Goal: Information Seeking & Learning: Understand process/instructions

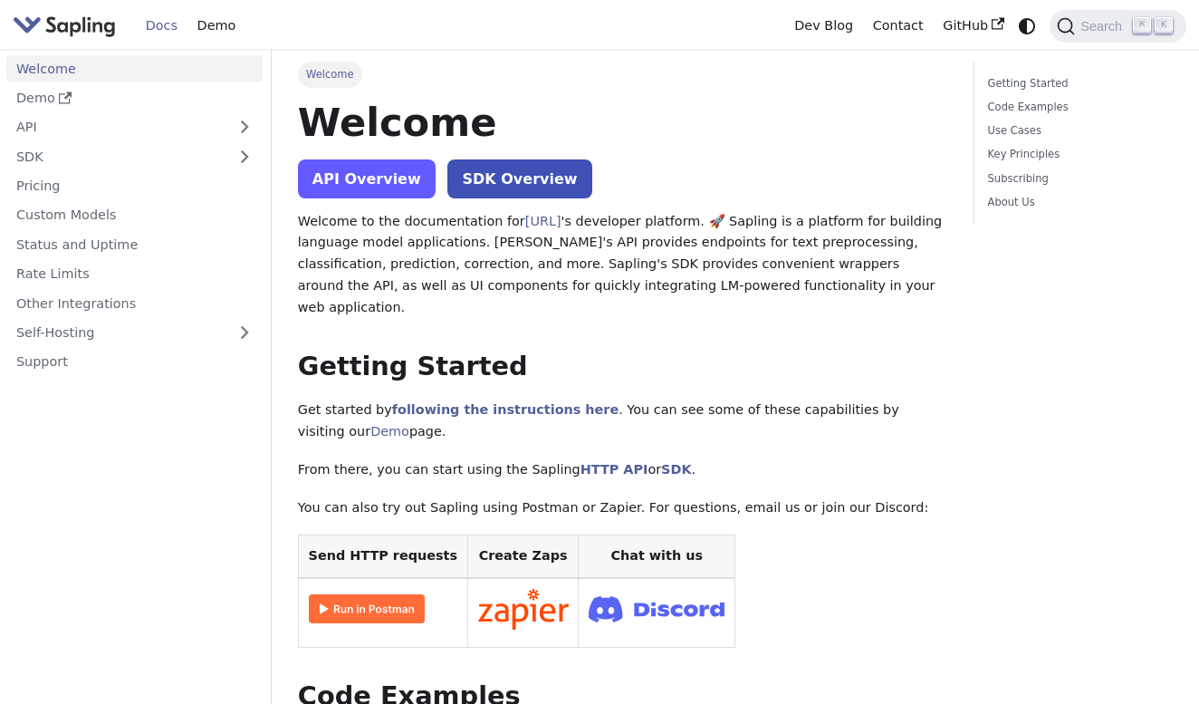
click at [400, 173] on link "API Overview" at bounding box center [367, 178] width 138 height 39
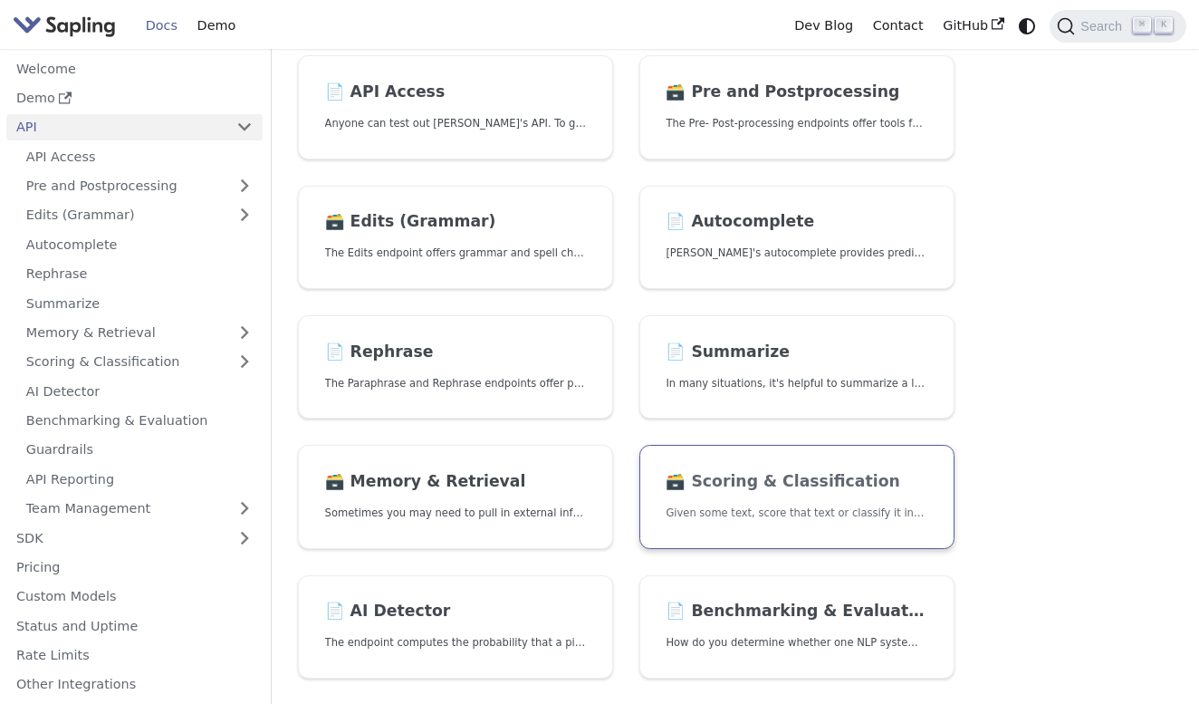
scroll to position [309, 0]
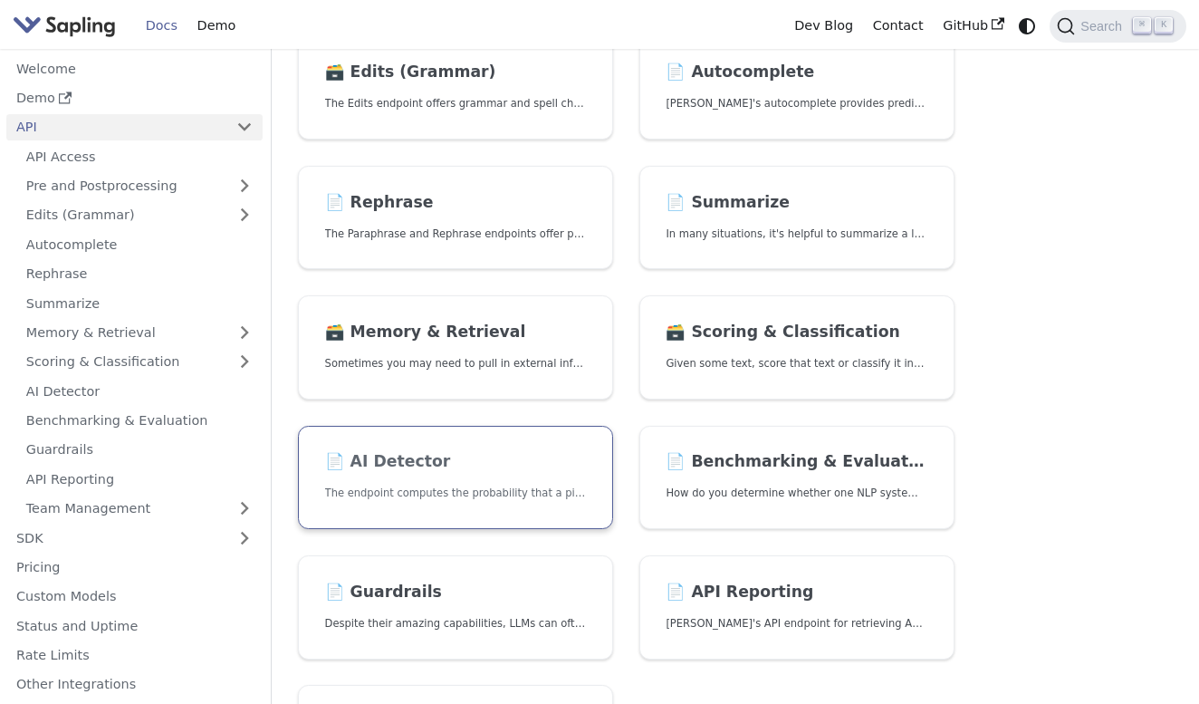
click at [484, 457] on h2 "📄️ AI Detector" at bounding box center [455, 462] width 261 height 20
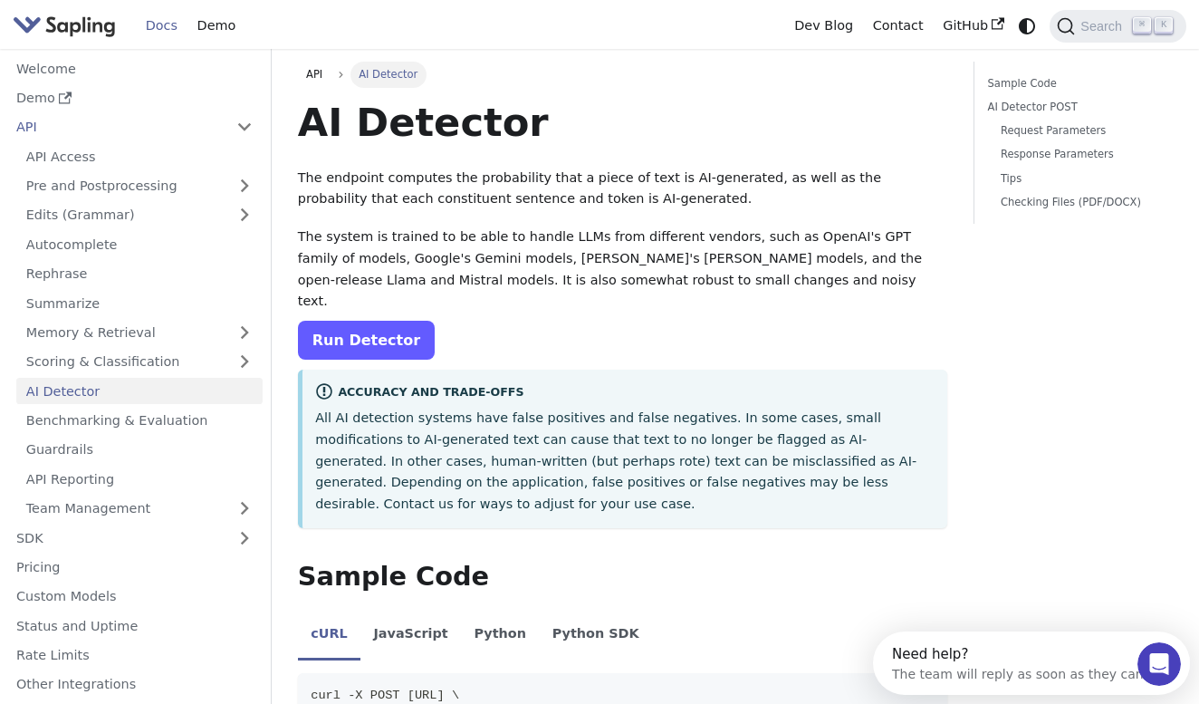
click at [347, 321] on link "Run Detector" at bounding box center [366, 340] width 137 height 39
